Goal: Task Accomplishment & Management: Manage account settings

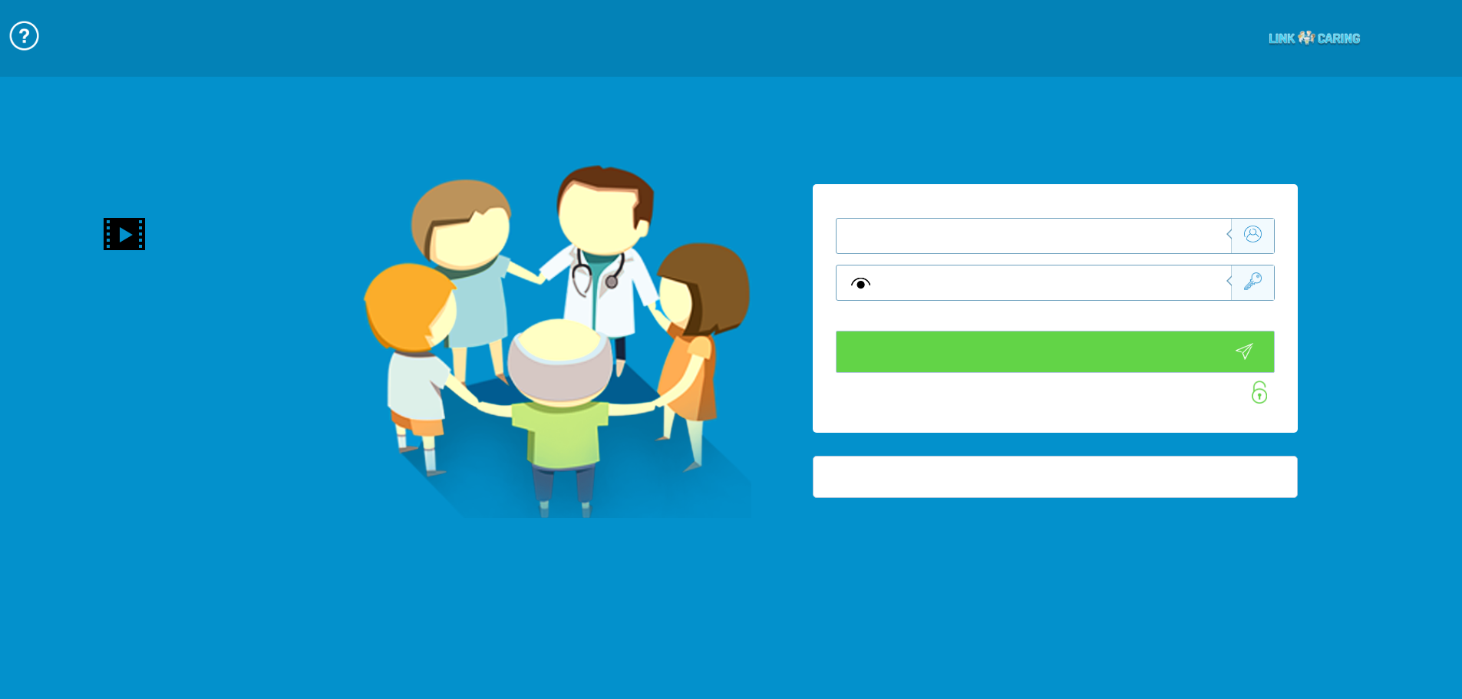
type input "התחבר עכשיו"
type input "עדיין לא? צור חשבון!"
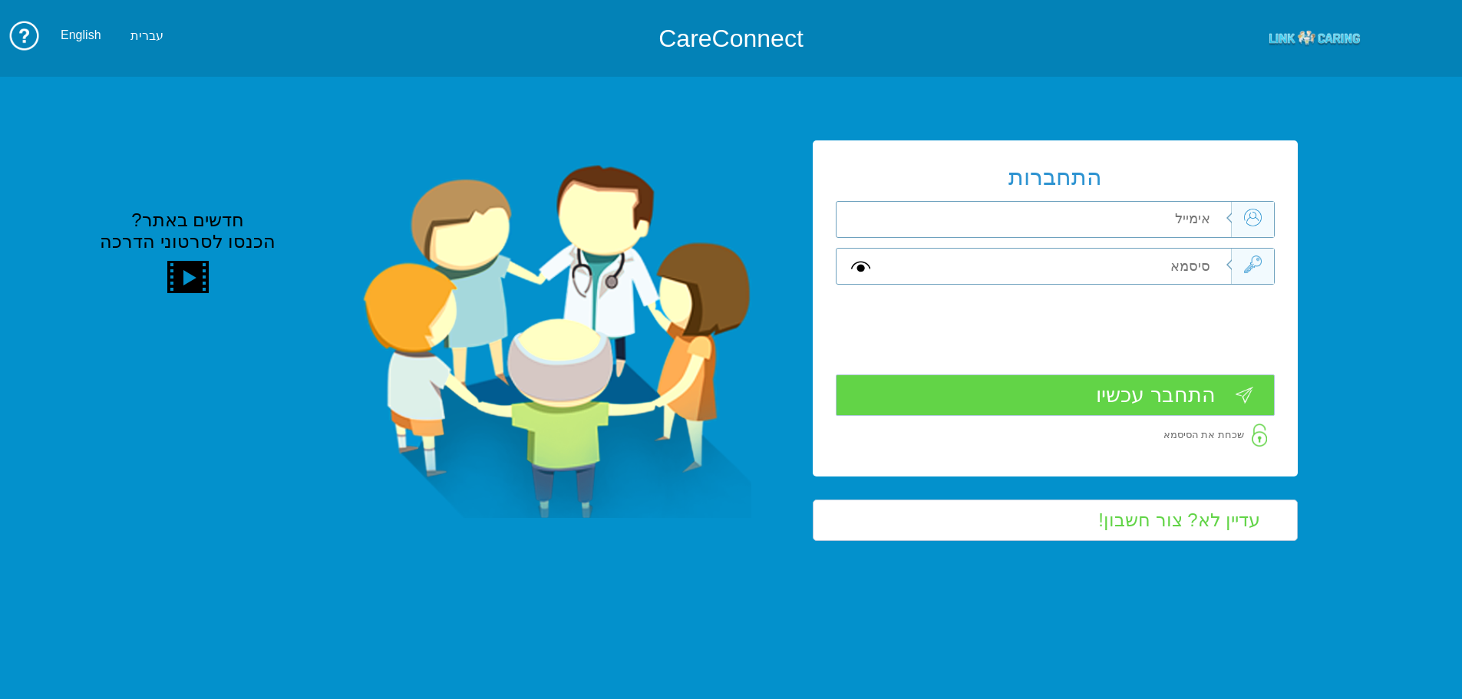
click at [1174, 216] on input "text" at bounding box center [1058, 219] width 346 height 35
type input "ה"
type input "[PERSON_NAME][EMAIL_ADDRESS][DOMAIN_NAME]"
click at [1212, 257] on input "text" at bounding box center [1058, 266] width 346 height 35
type input "ה"
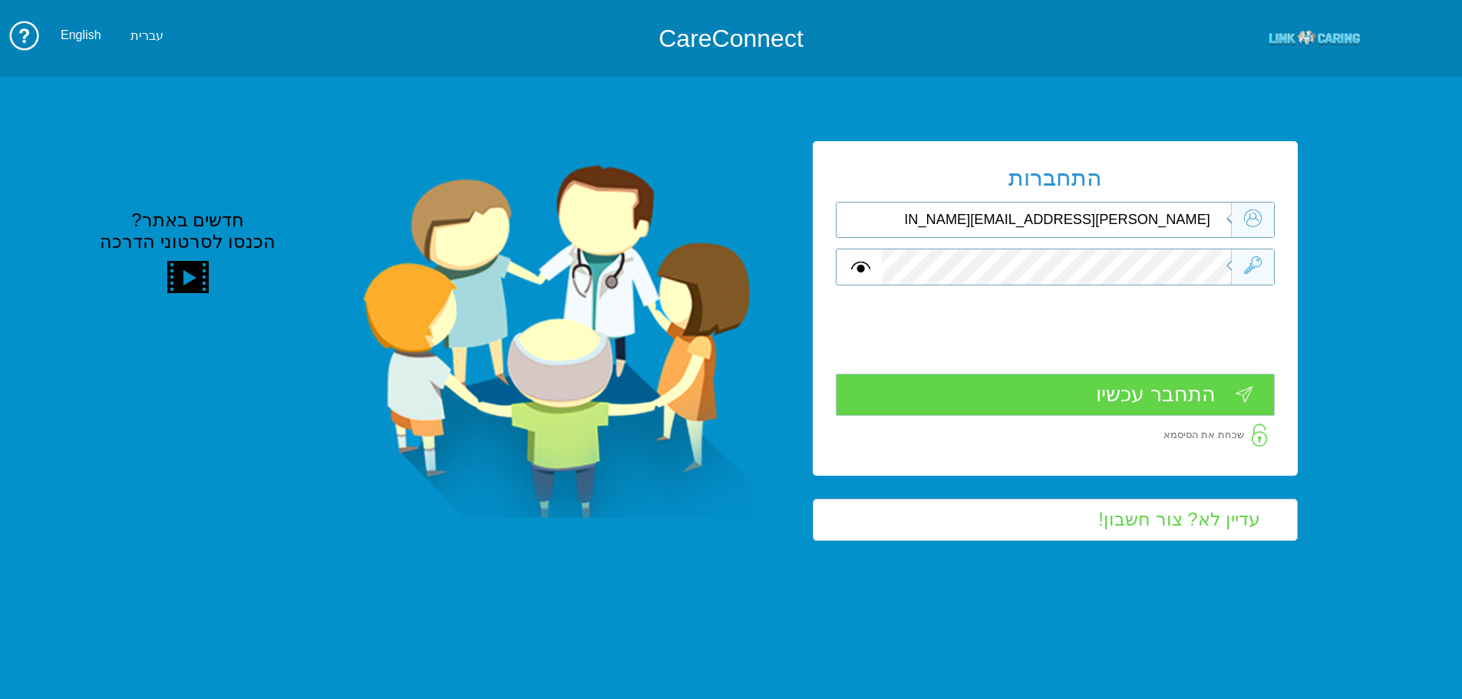
click at [1179, 378] on input "התחבר עכשיו" at bounding box center [1055, 395] width 439 height 42
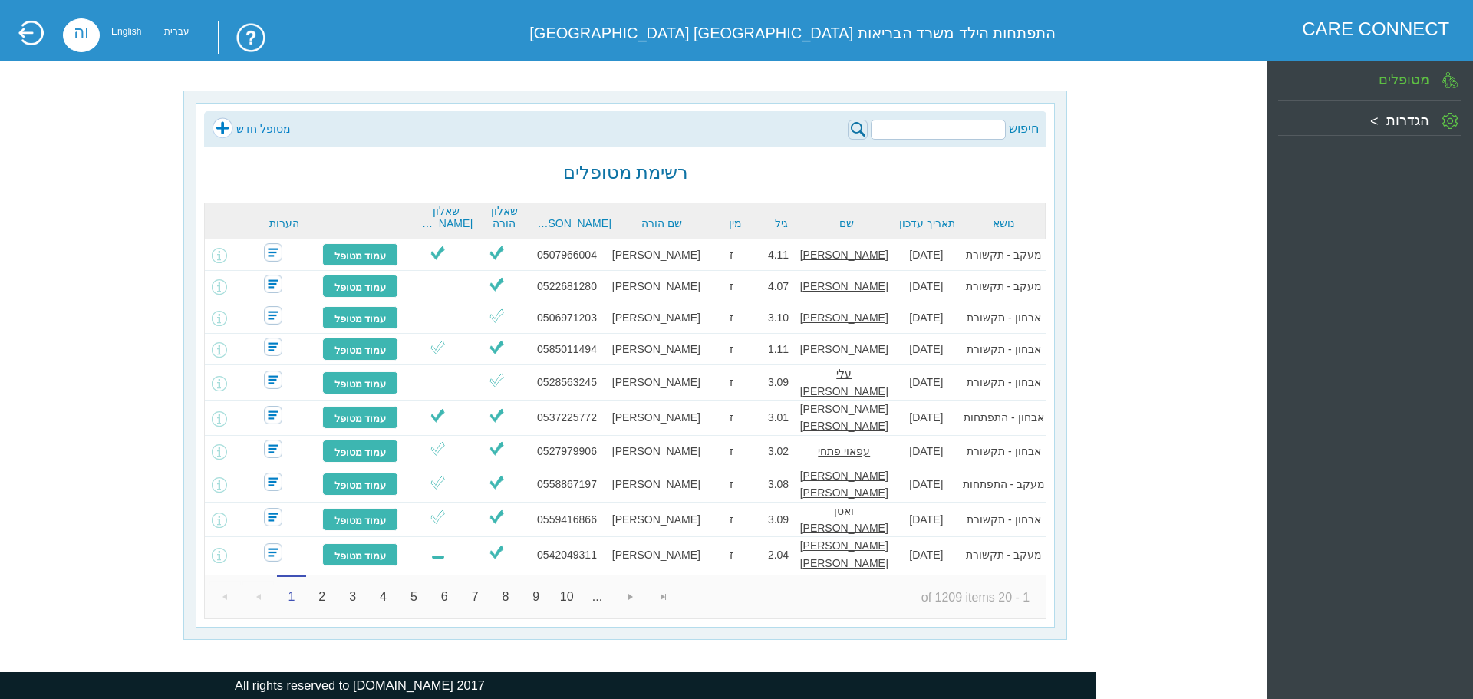
click at [972, 130] on input "search" at bounding box center [938, 130] width 135 height 20
type input "0502931080"
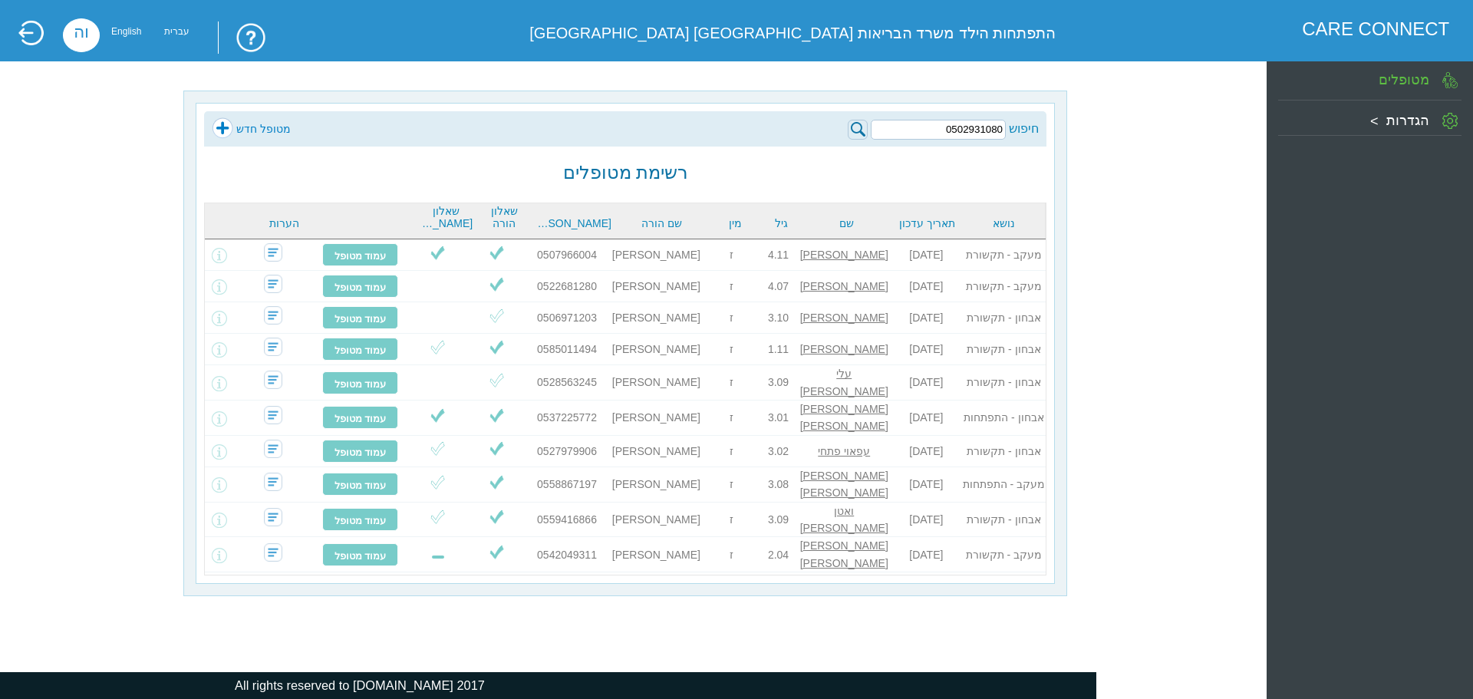
click at [224, 128] on link "מטופל חדש" at bounding box center [251, 128] width 79 height 23
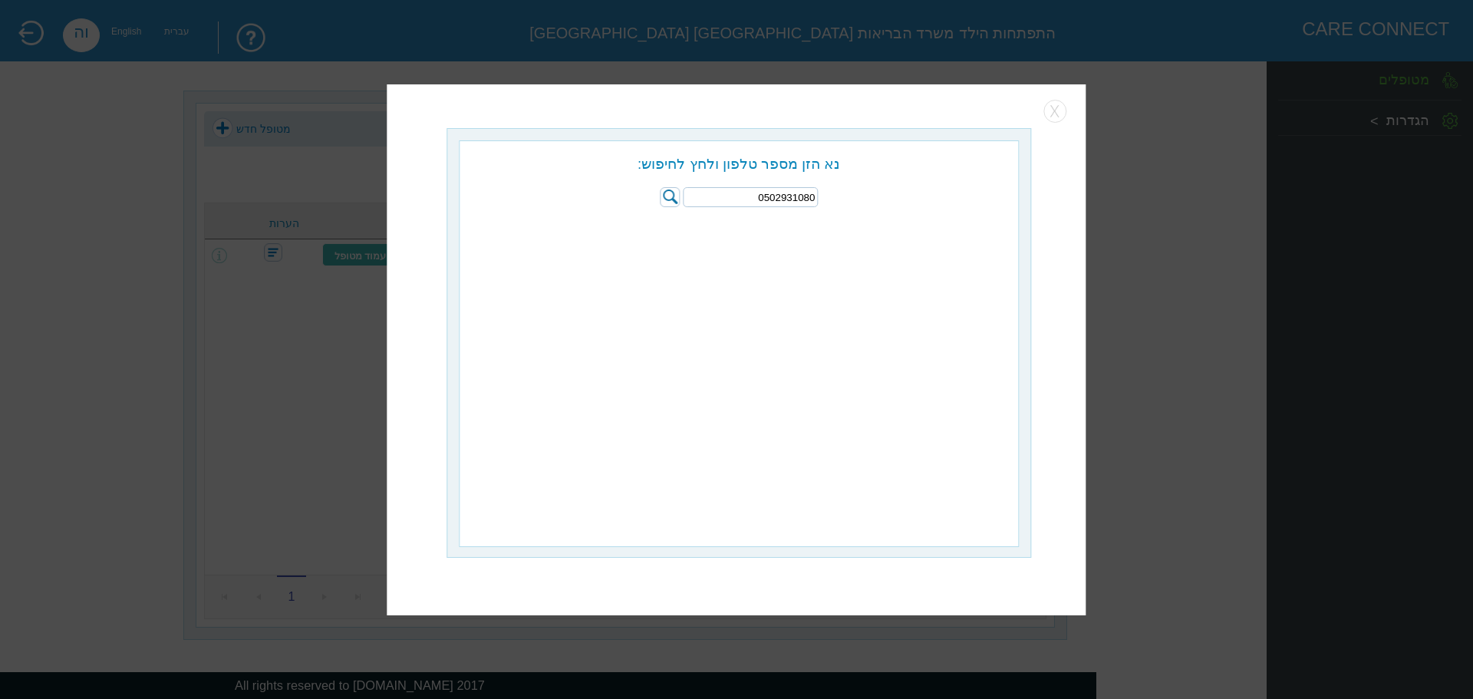
type input "0502931080"
click at [667, 191] on img at bounding box center [670, 197] width 20 height 20
click at [866, 231] on input "radio" at bounding box center [860, 229] width 15 height 15
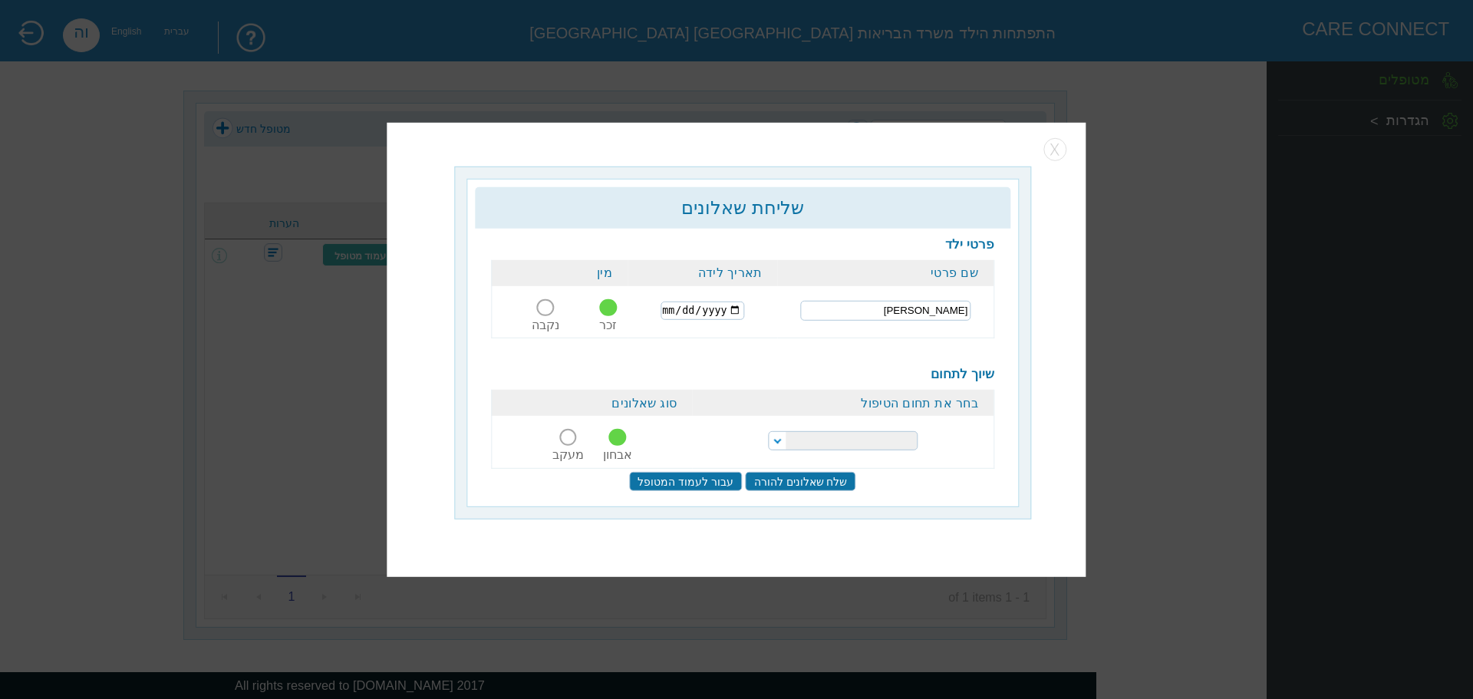
click at [680, 312] on input "date" at bounding box center [703, 311] width 84 height 18
type input "2023-04-20"
click at [780, 434] on select "הפרעות קשב וריכוז התפתחות הילד התפתחות ותקשורת" at bounding box center [843, 440] width 150 height 19
select select "20"
click at [768, 431] on select "הפרעות קשב וריכוז התפתחות הילד התפתחות ותקשורת" at bounding box center [843, 440] width 150 height 19
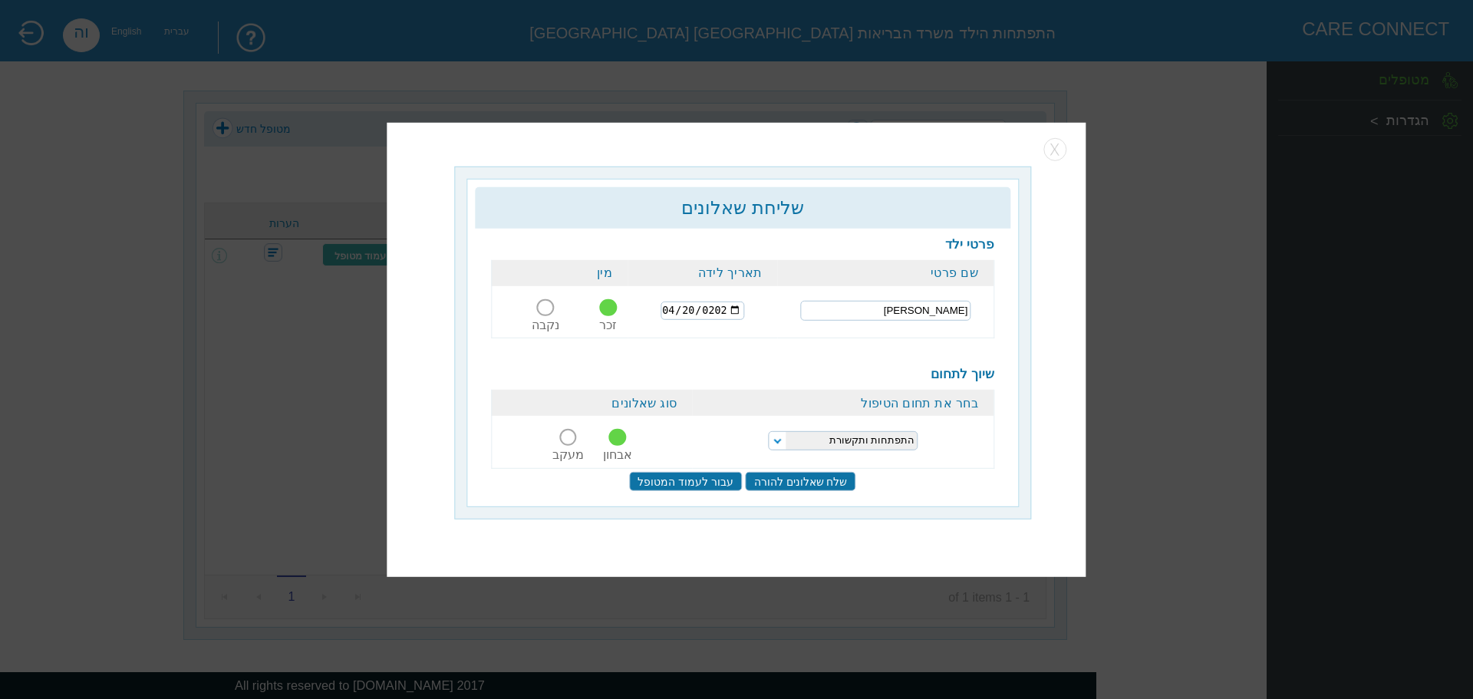
click at [813, 479] on input "שלח שאלונים להורה" at bounding box center [801, 481] width 110 height 19
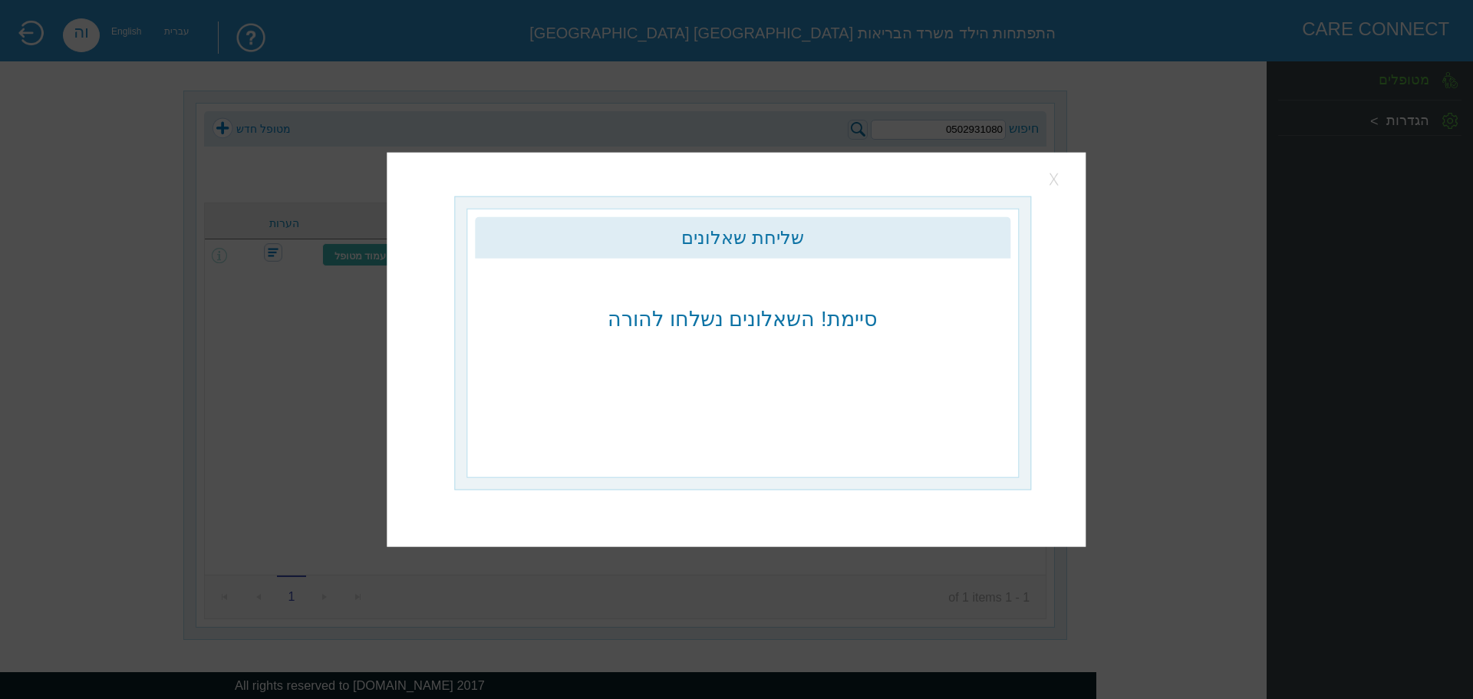
click at [1060, 179] on button "button" at bounding box center [1055, 179] width 23 height 23
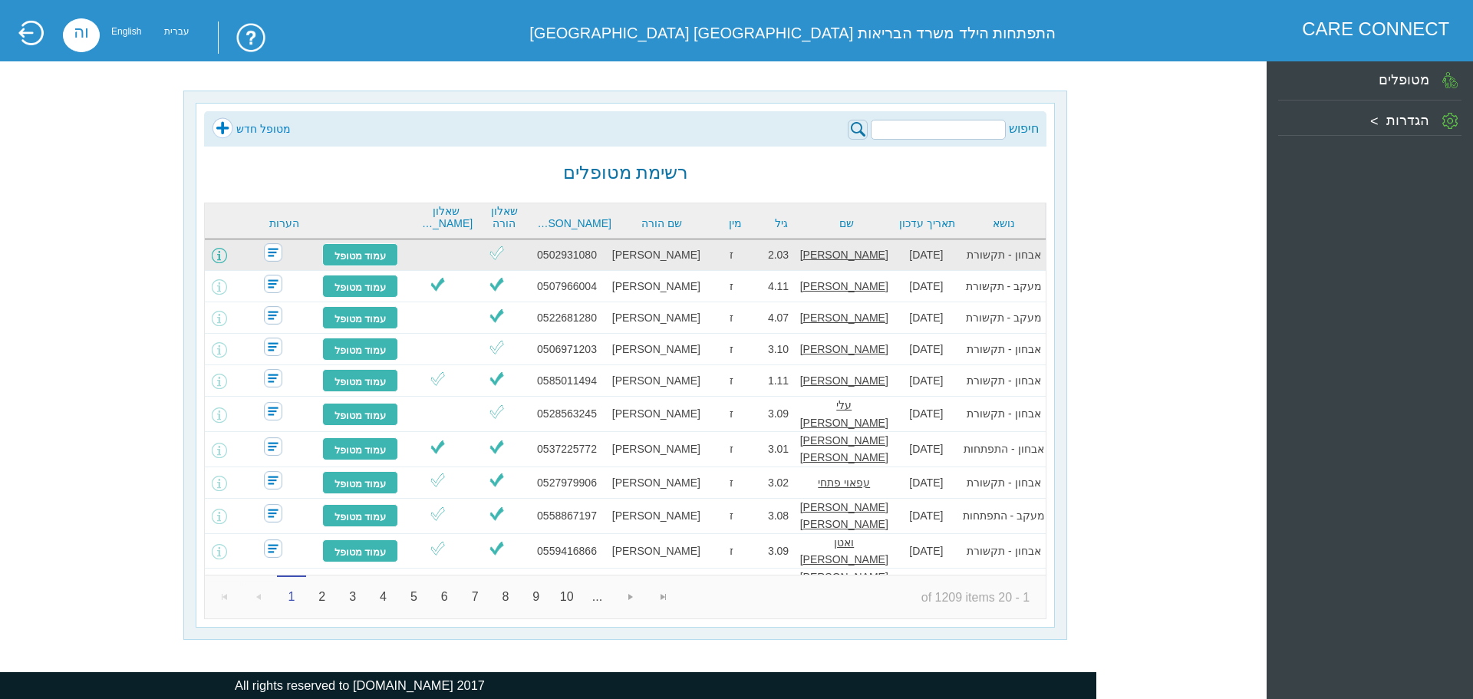
click at [227, 252] on span at bounding box center [219, 255] width 15 height 15
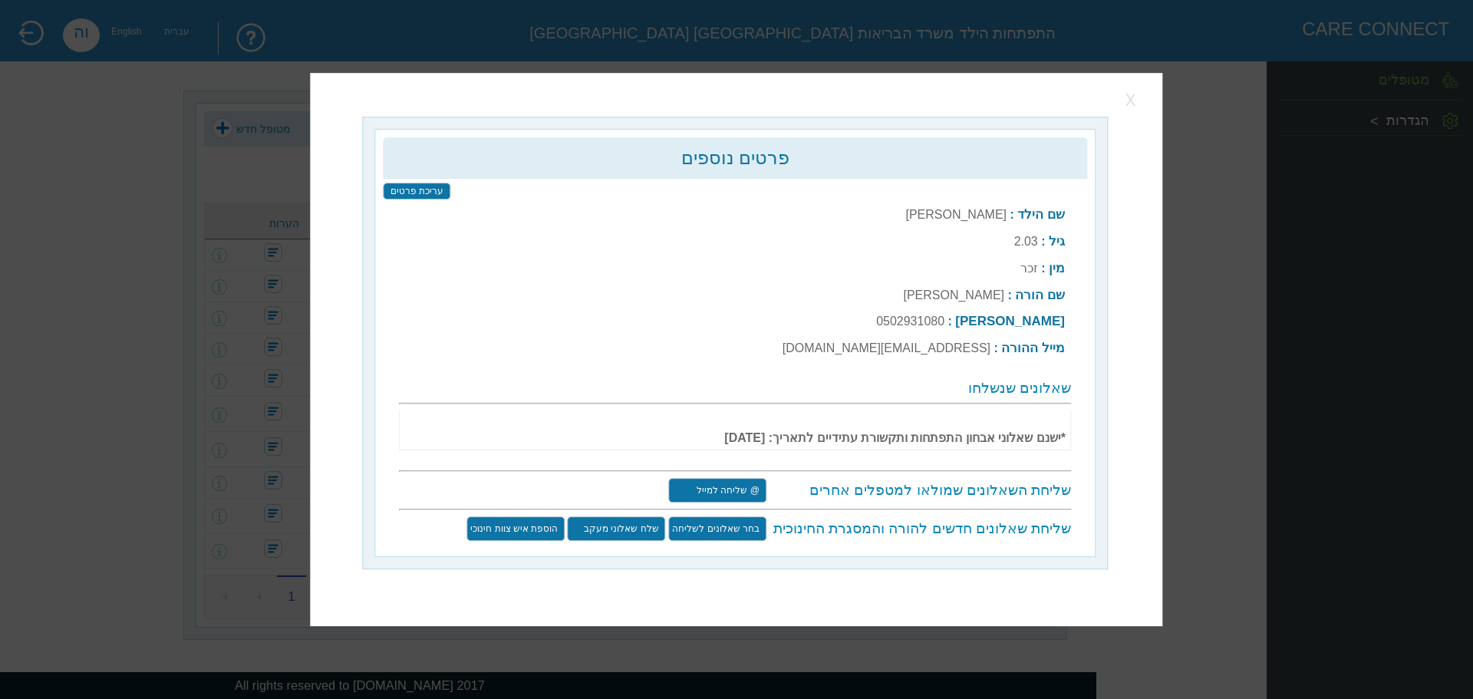
click at [1130, 110] on button "button" at bounding box center [1132, 99] width 23 height 23
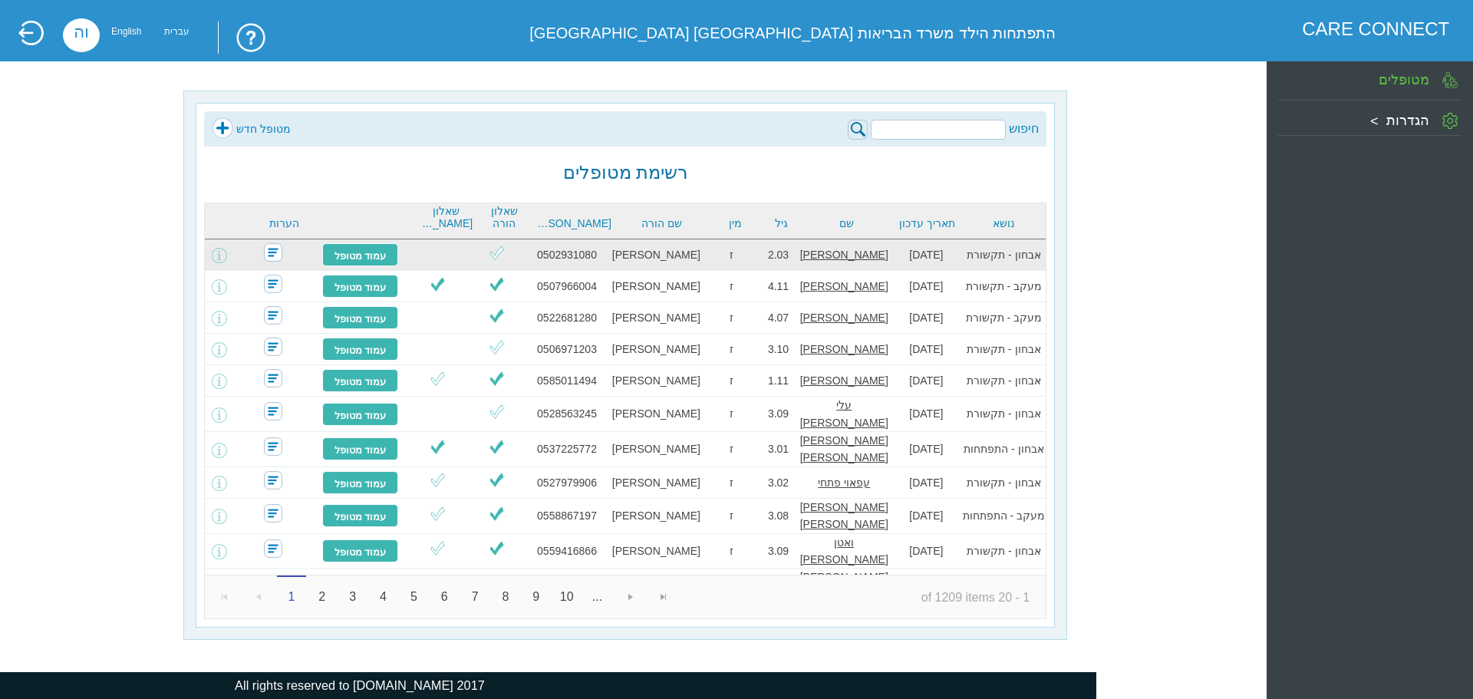
click at [506, 253] on img at bounding box center [496, 252] width 19 height 19
click at [381, 256] on link "עמוד מטופל" at bounding box center [360, 254] width 77 height 23
click at [227, 253] on span at bounding box center [219, 255] width 15 height 15
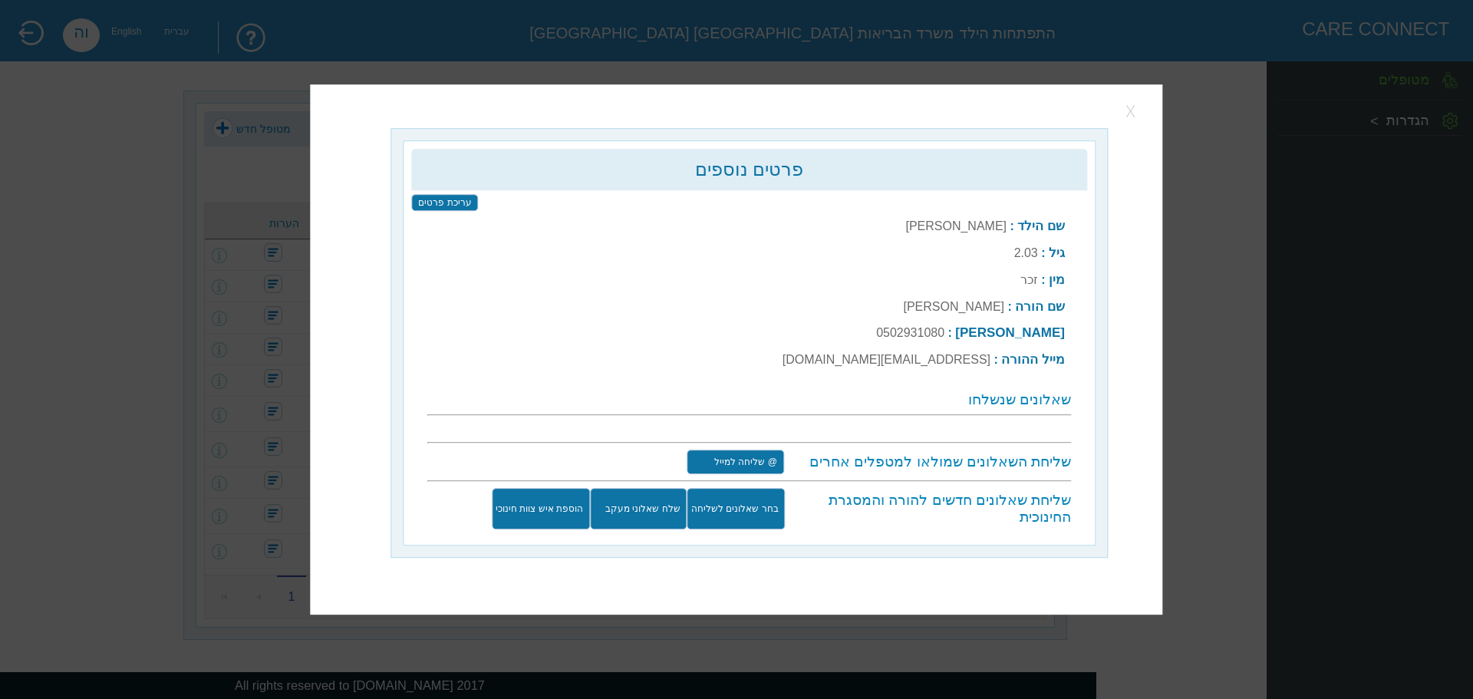
click at [1134, 119] on button "button" at bounding box center [1132, 111] width 23 height 23
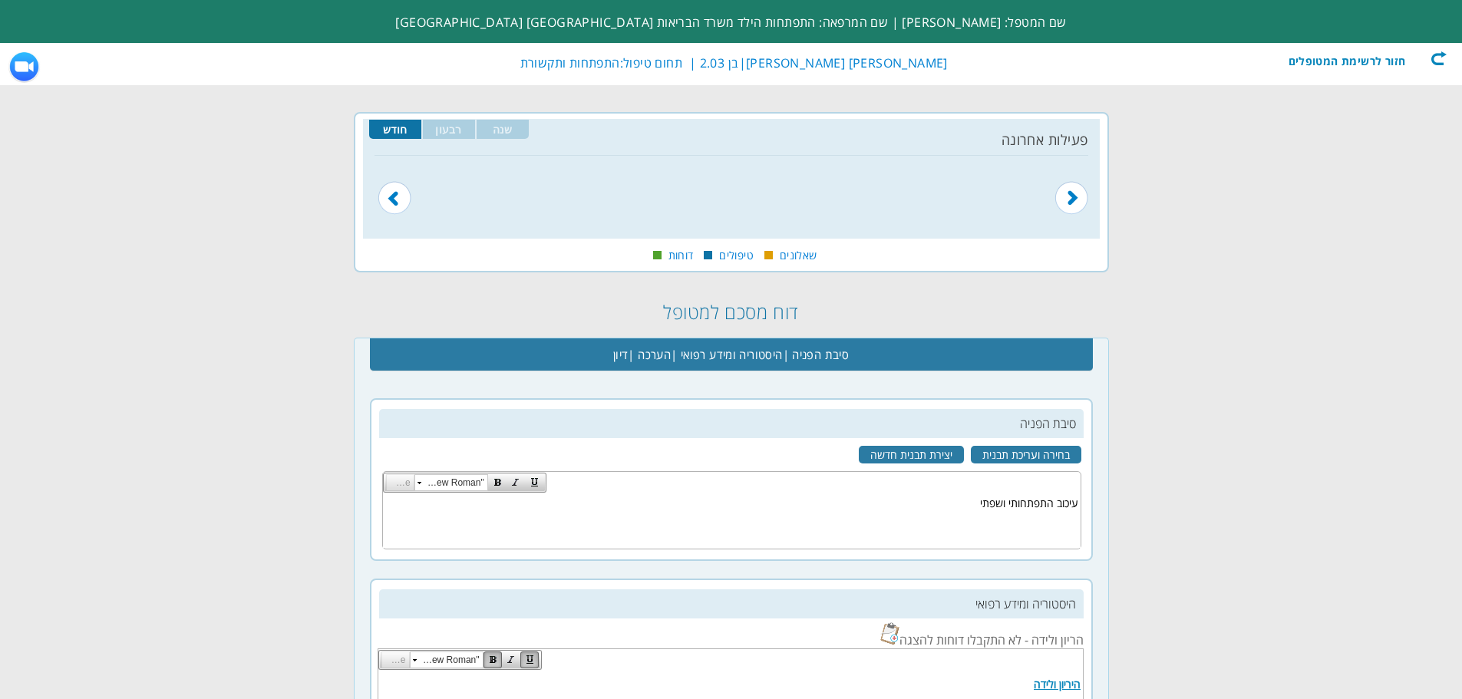
scroll to position [0, -203]
